Goal: Find contact information: Find contact information

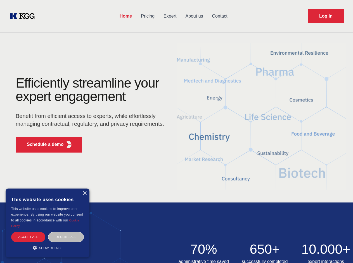
click at [176, 132] on div "Efficiently streamline your expert engagement Benefit from efficient access to …" at bounding box center [92, 117] width 170 height 81
click at [42, 145] on p "Schedule a demo" at bounding box center [45, 144] width 37 height 7
click at [84, 193] on div "×" at bounding box center [84, 194] width 4 height 4
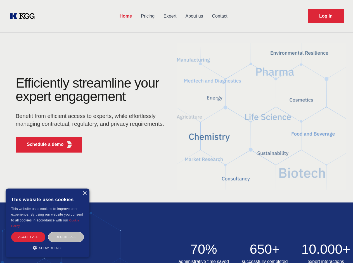
click at [28, 237] on div "Accept all" at bounding box center [28, 237] width 34 height 10
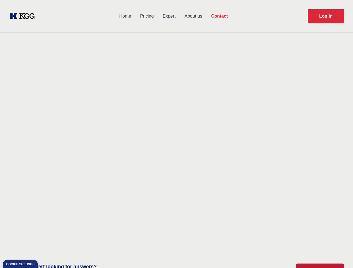
click at [66, 237] on div "Contact Information We would love to hear from you. Postal address [PERSON_NAME…" at bounding box center [78, 176] width 125 height 169
click at [47, 248] on main "Contact Any questions or remarks? Just write us a message and we will get back …" at bounding box center [176, 145] width 353 height 291
